Goal: Check status: Check status

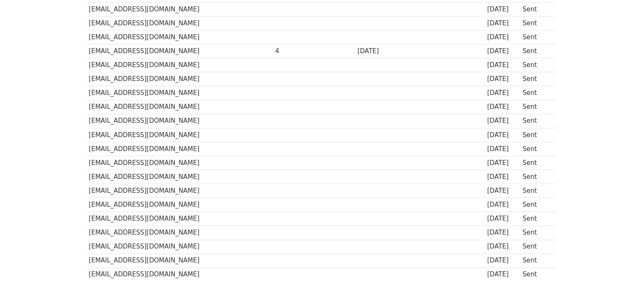
scroll to position [588, 0]
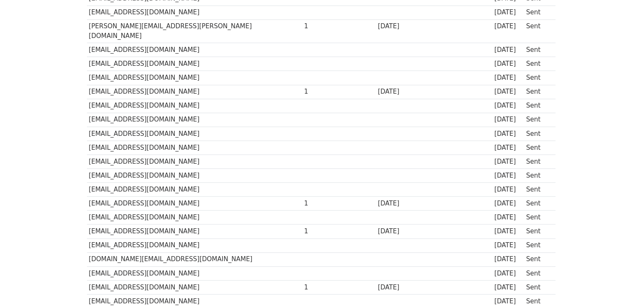
scroll to position [588, 0]
